Goal: Check status: Check status

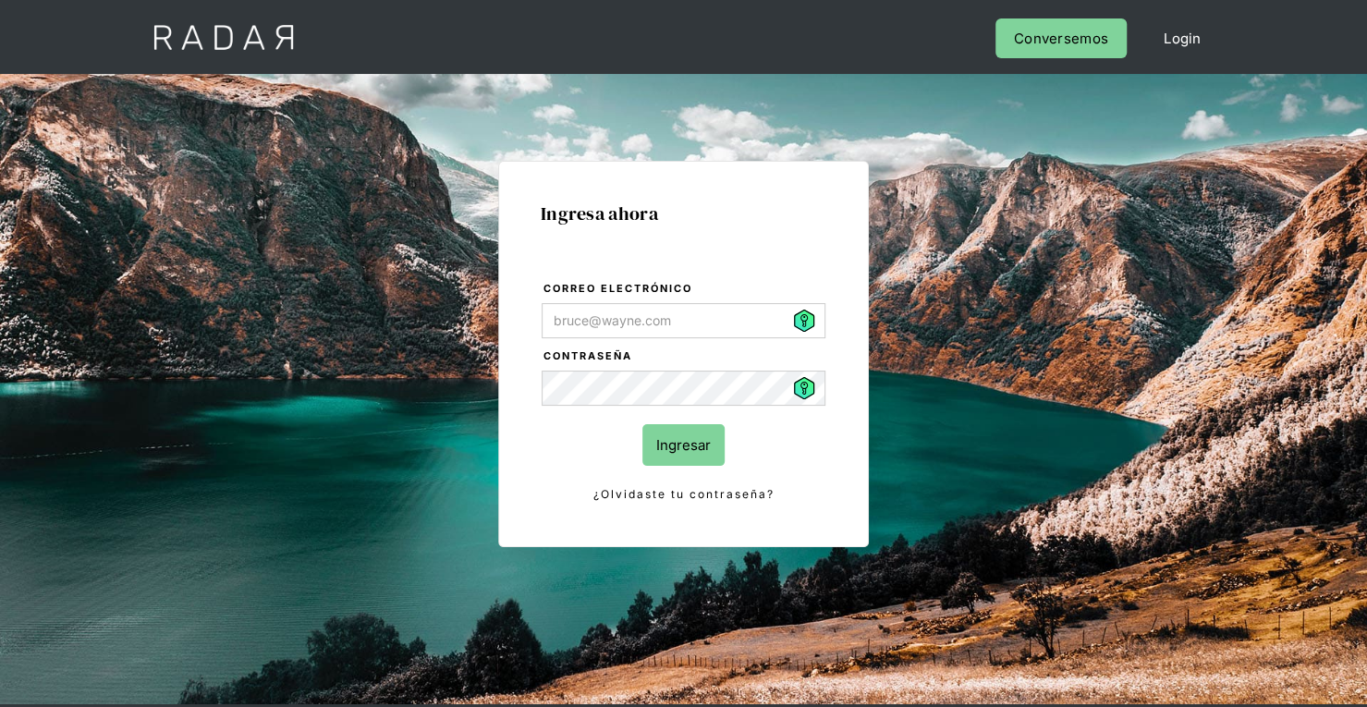
type input "[PERSON_NAME][EMAIL_ADDRESS][PERSON_NAME][DOMAIN_NAME]"
click at [716, 443] on input "Ingresar" at bounding box center [684, 445] width 82 height 42
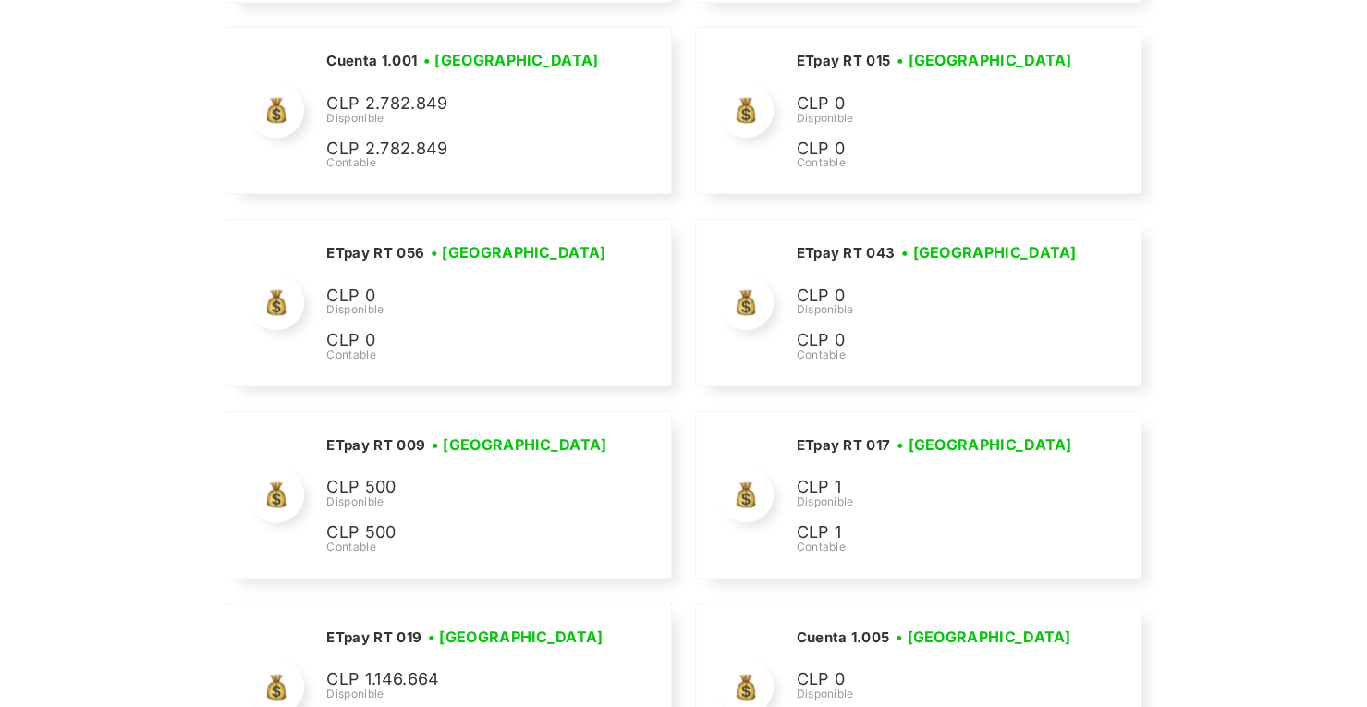
scroll to position [5231, 0]
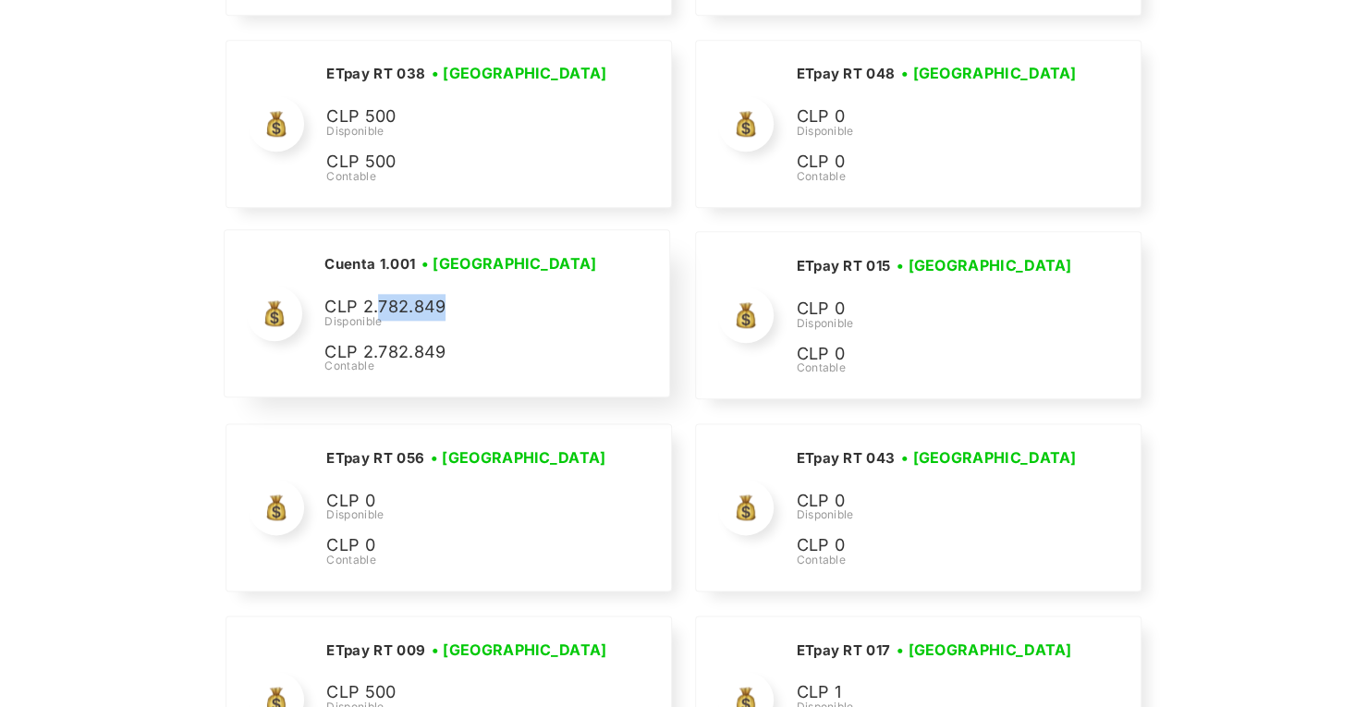
drag, startPoint x: 378, startPoint y: 292, endPoint x: 442, endPoint y: 297, distance: 64.0
click at [442, 297] on p "CLP 2.782.849" at bounding box center [463, 307] width 277 height 27
copy p "782.849"
click at [448, 296] on p "CLP 2.782.849" at bounding box center [463, 307] width 277 height 27
click at [458, 294] on p "CLP 2.782.849" at bounding box center [463, 307] width 277 height 27
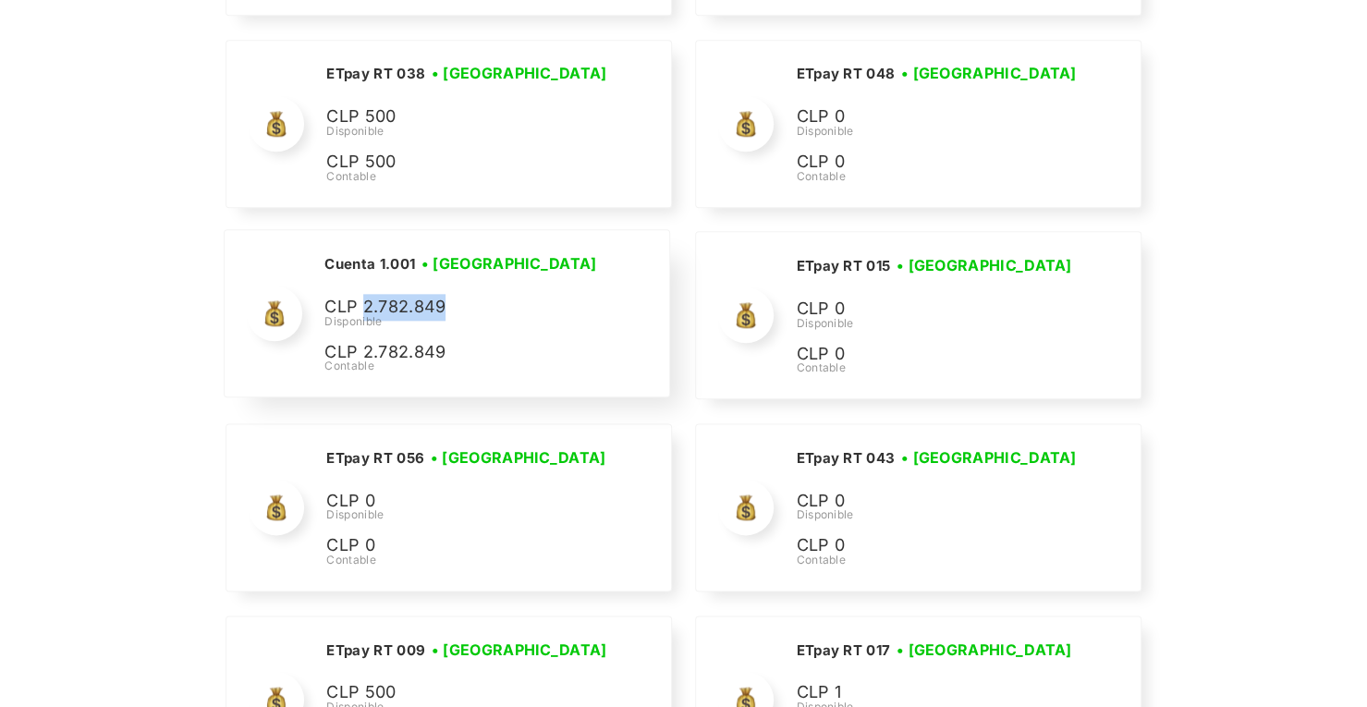
drag, startPoint x: 451, startPoint y: 287, endPoint x: 366, endPoint y: 289, distance: 85.1
click at [366, 294] on p "CLP 2.782.849" at bounding box center [463, 307] width 277 height 27
copy p "2.782.849"
click at [407, 313] on div "Disponible" at bounding box center [464, 321] width 278 height 17
drag, startPoint x: 445, startPoint y: 289, endPoint x: 366, endPoint y: 285, distance: 78.7
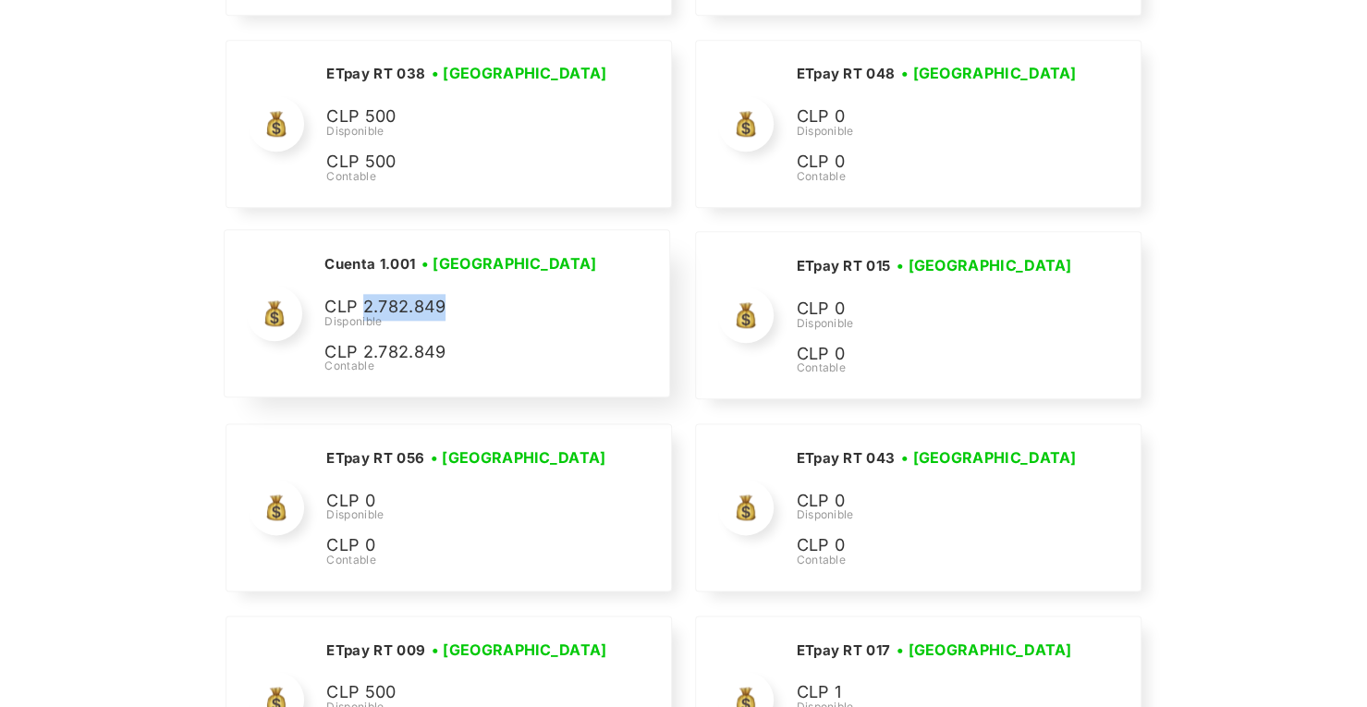
click at [366, 294] on p "CLP 2.782.849" at bounding box center [463, 307] width 277 height 27
copy p "2.782.849"
